Goal: Information Seeking & Learning: Learn about a topic

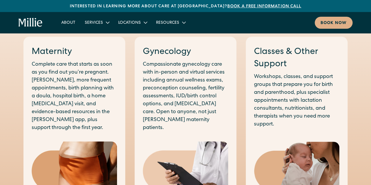
scroll to position [306, 0]
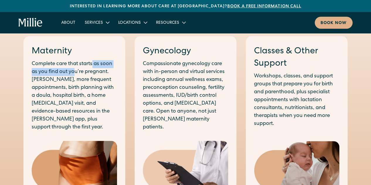
drag, startPoint x: 93, startPoint y: 65, endPoint x: 75, endPoint y: 76, distance: 21.5
click at [75, 76] on p "Complete care that starts as soon as you find out you’re pregnant. [PERSON_NAME…" at bounding box center [74, 95] width 85 height 71
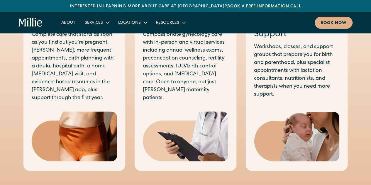
scroll to position [318, 0]
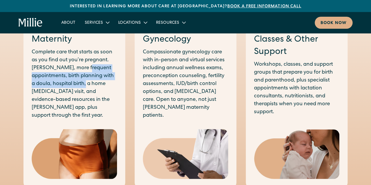
drag, startPoint x: 104, startPoint y: 67, endPoint x: 120, endPoint y: 87, distance: 25.7
click at [120, 87] on div "Maternity Complete care that starts as soon as you find out you’re pregnant. Lo…" at bounding box center [74, 106] width 102 height 164
drag, startPoint x: 94, startPoint y: 83, endPoint x: 110, endPoint y: 69, distance: 21.4
click at [110, 69] on p "Complete care that starts as soon as you find out you’re pregnant. [PERSON_NAME…" at bounding box center [74, 83] width 85 height 71
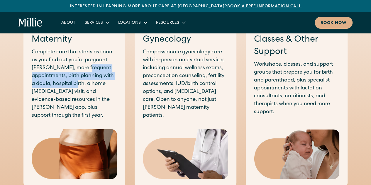
click at [110, 69] on p "Complete care that starts as soon as you find out you’re pregnant. [PERSON_NAME…" at bounding box center [74, 83] width 85 height 71
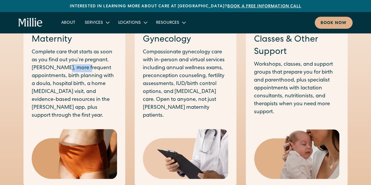
drag, startPoint x: 63, startPoint y: 67, endPoint x: 102, endPoint y: 72, distance: 38.5
click at [102, 72] on p "Complete care that starts as soon as you find out you’re pregnant. [PERSON_NAME…" at bounding box center [74, 83] width 85 height 71
click at [98, 65] on p "Complete care that starts as soon as you find out you’re pregnant. [PERSON_NAME…" at bounding box center [74, 83] width 85 height 71
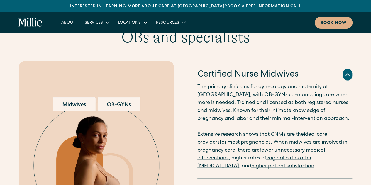
scroll to position [561, 0]
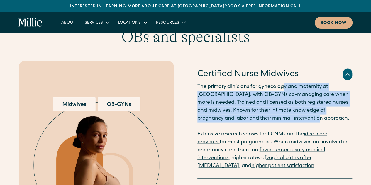
drag, startPoint x: 285, startPoint y: 82, endPoint x: 317, endPoint y: 114, distance: 44.6
click at [317, 114] on p "The primary clinicians for gynecology and maternity at Millie, with OB-GYNs co-…" at bounding box center [274, 126] width 155 height 87
drag, startPoint x: 312, startPoint y: 115, endPoint x: 190, endPoint y: 80, distance: 127.2
click at [190, 80] on div "Certified Nurse Midwives The primary clinicians for gynecology and maternity at…" at bounding box center [186, 166] width 334 height 213
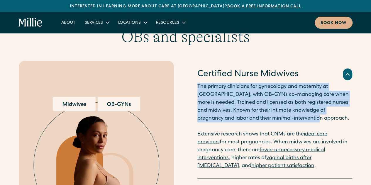
click at [190, 80] on div "Certified Nurse Midwives The primary clinicians for gynecology and maternity at…" at bounding box center [186, 166] width 334 height 213
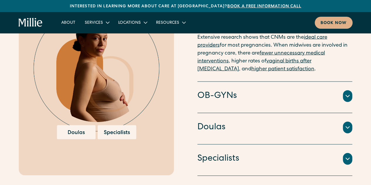
scroll to position [658, 0]
click at [349, 96] on icon at bounding box center [347, 96] width 7 height 7
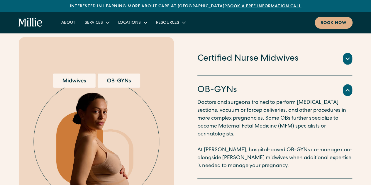
scroll to position [584, 0]
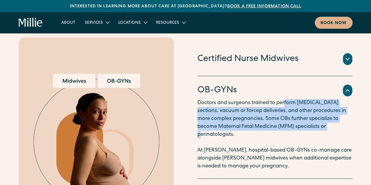
drag, startPoint x: 285, startPoint y: 100, endPoint x: 325, endPoint y: 128, distance: 48.5
click at [325, 128] on p "Doctors and surgeons trained to perform cesarean sections, vacuum or forcep del…" at bounding box center [274, 134] width 155 height 71
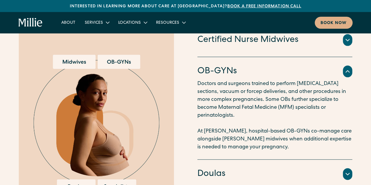
scroll to position [603, 0]
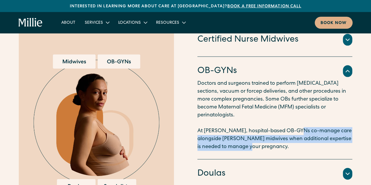
drag, startPoint x: 294, startPoint y: 120, endPoint x: 333, endPoint y: 139, distance: 43.3
click at [333, 139] on p "Doctors and surgeons trained to perform cesarean sections, vacuum or forcep del…" at bounding box center [274, 115] width 155 height 71
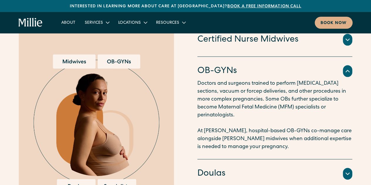
click at [346, 72] on icon at bounding box center [347, 71] width 7 height 7
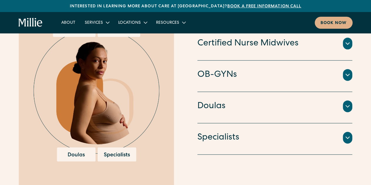
scroll to position [636, 0]
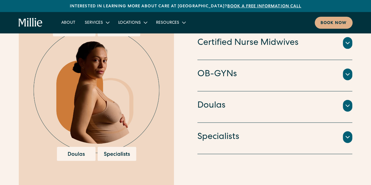
click at [347, 105] on icon at bounding box center [347, 105] width 7 height 7
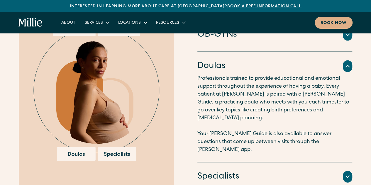
click at [347, 68] on icon at bounding box center [347, 66] width 7 height 7
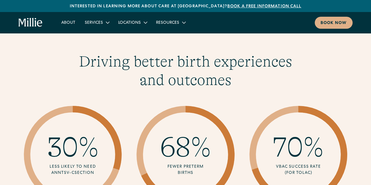
scroll to position [816, 0]
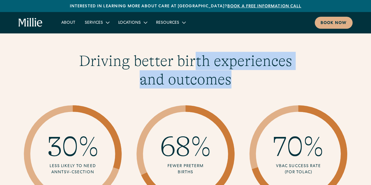
drag, startPoint x: 195, startPoint y: 59, endPoint x: 240, endPoint y: 74, distance: 47.3
click at [240, 74] on h3 "Driving better birth experiences and outcomes" at bounding box center [185, 70] width 225 height 37
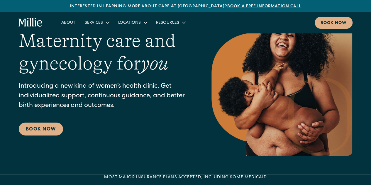
scroll to position [0, 0]
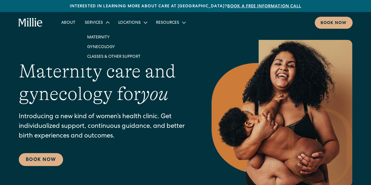
drag, startPoint x: 145, startPoint y: 91, endPoint x: 104, endPoint y: 23, distance: 79.0
click at [104, 23] on icon at bounding box center [107, 22] width 7 height 7
click at [103, 36] on link "Maternity" at bounding box center [113, 37] width 63 height 10
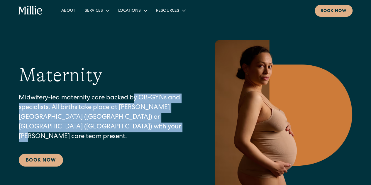
drag, startPoint x: 134, startPoint y: 94, endPoint x: 123, endPoint y: 136, distance: 43.8
click at [123, 136] on div "Maternity Midwifery-led maternity care backed by OB-GYNs and specialists. All b…" at bounding box center [103, 115] width 169 height 103
click at [123, 136] on p "Midwifery-led maternity care backed by OB-GYNs and specialists. All births take…" at bounding box center [103, 118] width 169 height 48
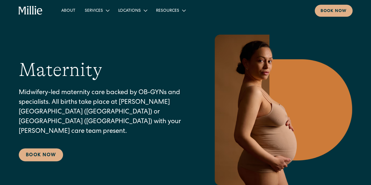
scroll to position [6, 0]
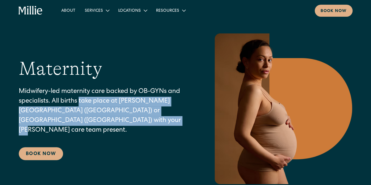
drag, startPoint x: 81, startPoint y: 105, endPoint x: 138, endPoint y: 123, distance: 60.0
click at [138, 123] on p "Midwifery-led maternity care backed by OB-GYNs and specialists. All births take…" at bounding box center [103, 111] width 169 height 48
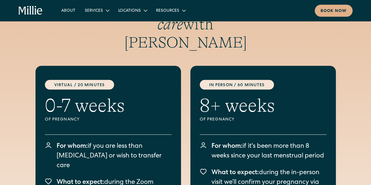
scroll to position [1645, 0]
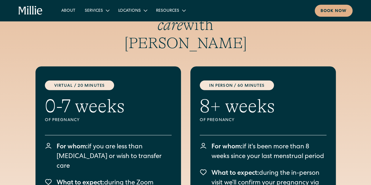
drag, startPoint x: 121, startPoint y: 82, endPoint x: 162, endPoint y: 142, distance: 72.6
click at [162, 142] on div "Virtual / 20 Minutes 0-7 weeks Of pregnancy For whom: if you are less than 8 we…" at bounding box center [109, 167] width 146 height 202
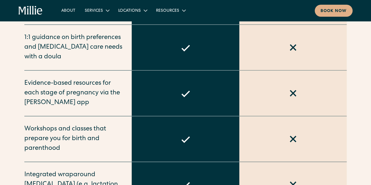
scroll to position [552, 0]
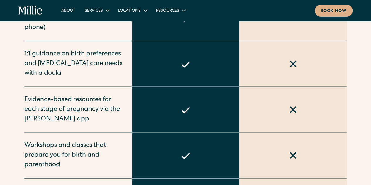
drag, startPoint x: 185, startPoint y: 125, endPoint x: 134, endPoint y: 76, distance: 70.8
click at [134, 76] on div at bounding box center [186, 64] width 108 height 46
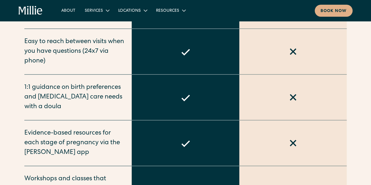
scroll to position [468, 0]
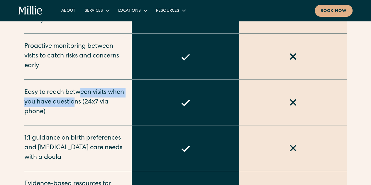
drag, startPoint x: 78, startPoint y: 84, endPoint x: 94, endPoint y: 95, distance: 19.7
click at [94, 95] on div "Easy to reach between visits when you have questions (24x7 via phone)" at bounding box center [74, 102] width 101 height 29
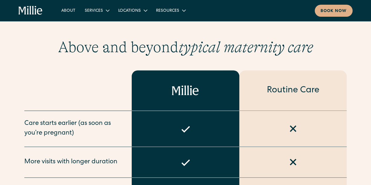
scroll to position [242, 0]
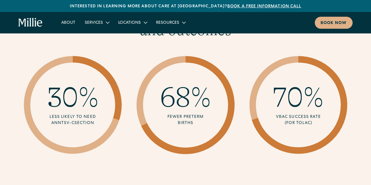
scroll to position [843, 0]
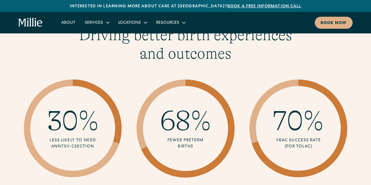
drag, startPoint x: 282, startPoint y: 118, endPoint x: 314, endPoint y: 149, distance: 44.8
click at [314, 149] on div "70% VBAC success rate (for TOLAC)" at bounding box center [298, 128] width 73 height 73
click at [314, 149] on icon at bounding box center [298, 128] width 103 height 103
drag, startPoint x: 176, startPoint y: 124, endPoint x: 203, endPoint y: 149, distance: 37.2
click at [203, 149] on div "68% Fewer Preterm Births" at bounding box center [185, 128] width 53 height 53
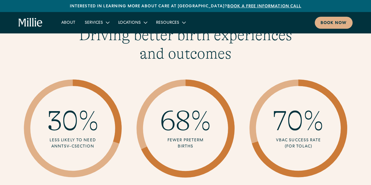
click at [203, 149] on icon at bounding box center [185, 128] width 103 height 103
drag, startPoint x: 277, startPoint y: 111, endPoint x: 318, endPoint y: 145, distance: 53.6
click at [318, 145] on div "70% VBAC success rate (for TOLAC)" at bounding box center [298, 128] width 73 height 73
click at [318, 145] on div "VBAC success rate (for TOLAC)" at bounding box center [298, 144] width 51 height 12
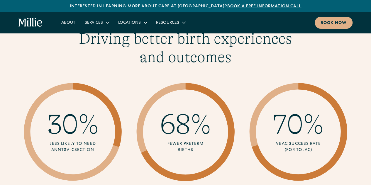
scroll to position [840, 0]
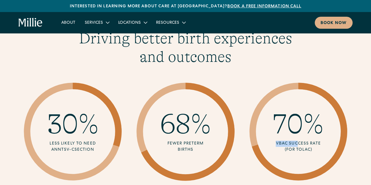
drag, startPoint x: 278, startPoint y: 140, endPoint x: 316, endPoint y: 136, distance: 38.7
click at [316, 136] on div "70% VBAC success rate (for TOLAC)" at bounding box center [298, 131] width 73 height 73
click at [278, 141] on div "VBAC success rate (for TOLAC)" at bounding box center [298, 147] width 51 height 12
drag, startPoint x: 276, startPoint y: 138, endPoint x: 320, endPoint y: 138, distance: 43.4
click at [320, 141] on div "VBAC success rate (for TOLAC)" at bounding box center [298, 147] width 51 height 12
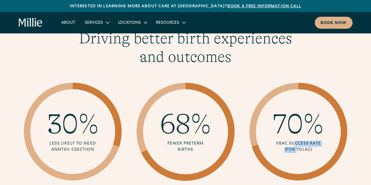
copy div "VBAC success rate"
click at [197, 114] on span "68%" at bounding box center [185, 124] width 51 height 32
drag, startPoint x: 214, startPoint y: 129, endPoint x: 158, endPoint y: 128, distance: 55.8
click at [158, 128] on icon at bounding box center [185, 131] width 103 height 103
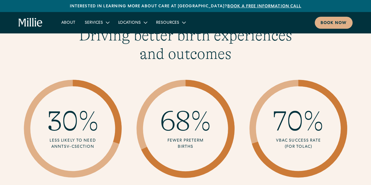
scroll to position [846, 0]
